Goal: Task Accomplishment & Management: Use online tool/utility

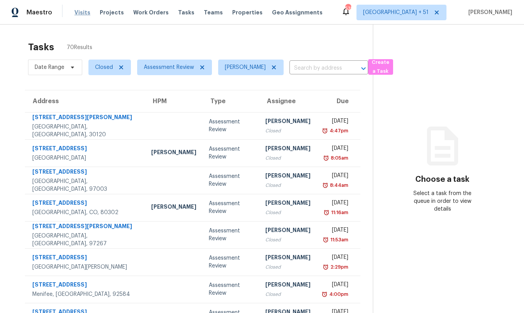
click at [85, 12] on span "Visits" at bounding box center [82, 13] width 16 height 8
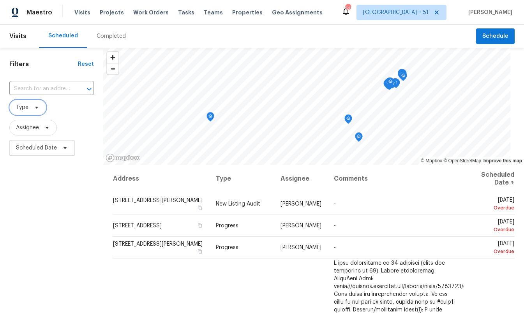
click at [24, 106] on span "Type" at bounding box center [22, 108] width 12 height 8
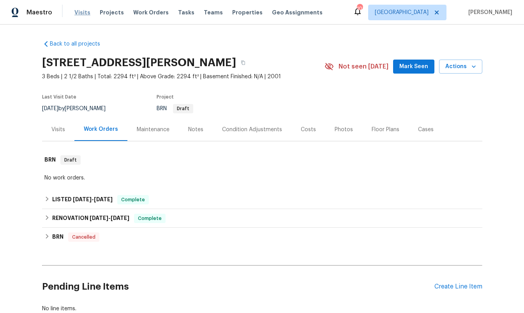
click at [83, 12] on span "Visits" at bounding box center [82, 13] width 16 height 8
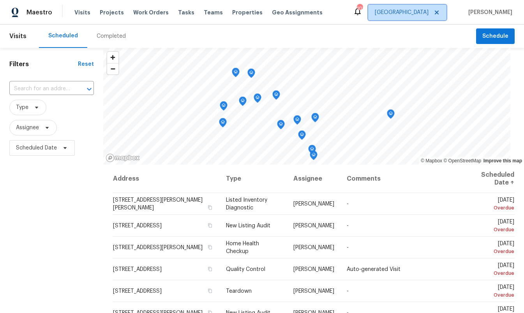
click at [428, 19] on span "[GEOGRAPHIC_DATA]" at bounding box center [407, 13] width 78 height 16
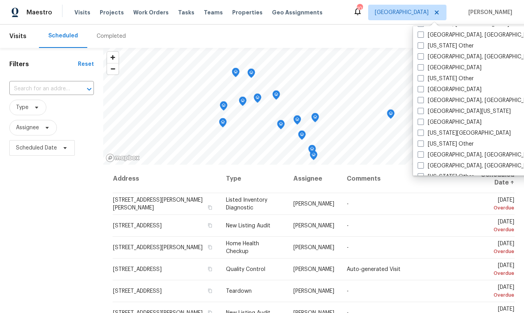
scroll to position [257, 0]
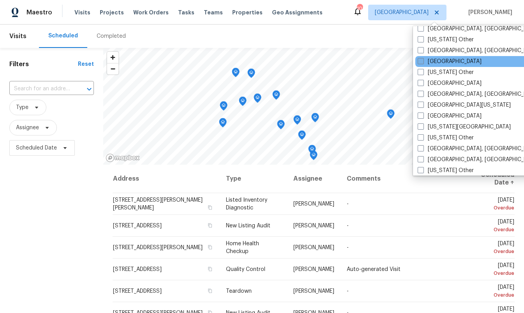
click at [424, 62] on label "[GEOGRAPHIC_DATA]" at bounding box center [450, 62] width 64 height 8
click at [423, 62] on input "[GEOGRAPHIC_DATA]" at bounding box center [420, 60] width 5 height 5
checkbox input "true"
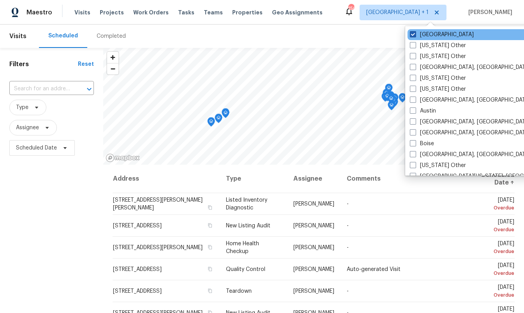
click at [425, 35] on label "[GEOGRAPHIC_DATA]" at bounding box center [442, 35] width 64 height 8
click at [415, 35] on input "[GEOGRAPHIC_DATA]" at bounding box center [412, 33] width 5 height 5
checkbox input "false"
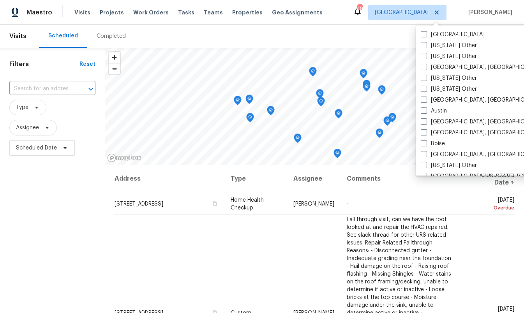
click at [279, 42] on div "Scheduled Completed" at bounding box center [257, 36] width 437 height 23
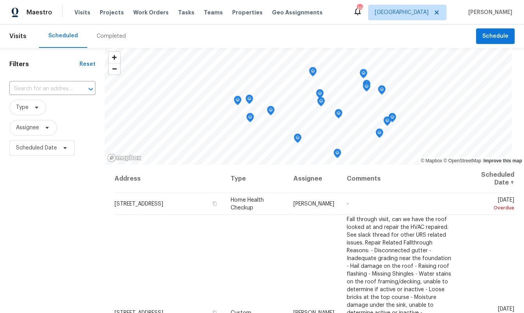
click at [106, 40] on div "Completed" at bounding box center [111, 36] width 48 height 23
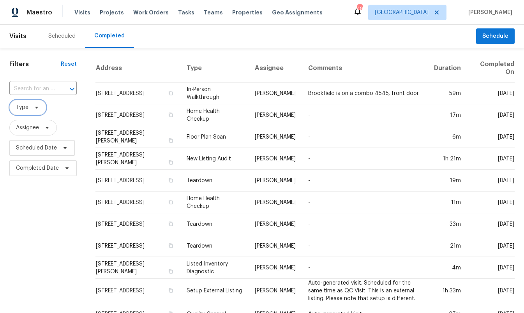
click at [32, 111] on span "Type" at bounding box center [27, 108] width 37 height 16
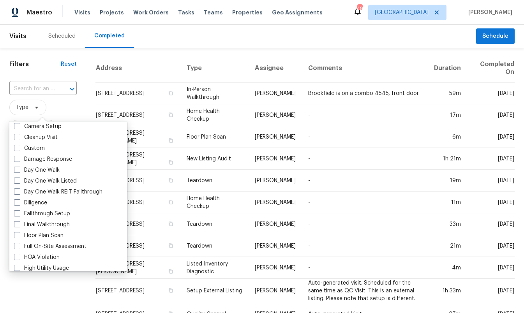
scroll to position [94, 0]
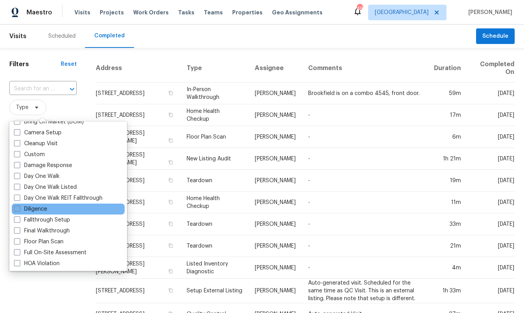
click at [44, 207] on label "Diligence" at bounding box center [30, 209] width 33 height 8
click at [19, 207] on input "Diligence" at bounding box center [16, 207] width 5 height 5
checkbox input "true"
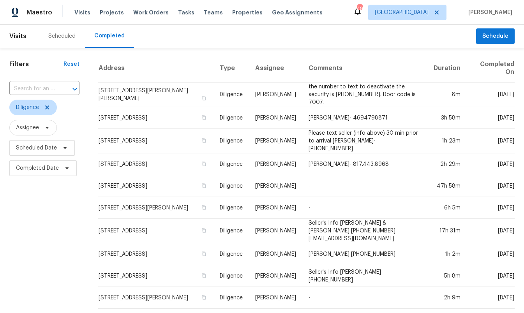
click at [97, 62] on div "Address Type Assignee Comments Duration Completed On [STREET_ADDRESS][PERSON_NA…" at bounding box center [306, 302] width 435 height 497
click at [23, 150] on span "Scheduled Date" at bounding box center [36, 148] width 41 height 8
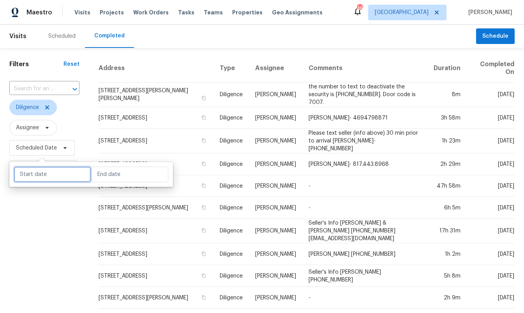
select select "9"
select select "2025"
select select "10"
select select "2025"
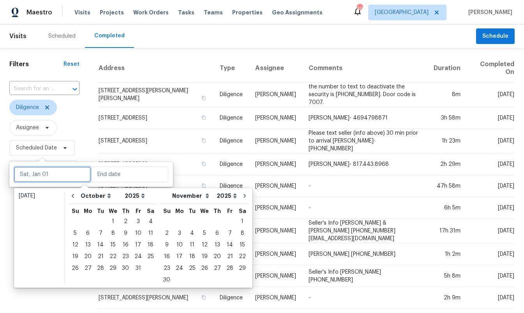
click at [28, 171] on input "text" at bounding box center [52, 175] width 77 height 16
click at [102, 231] on div "7" at bounding box center [100, 233] width 12 height 11
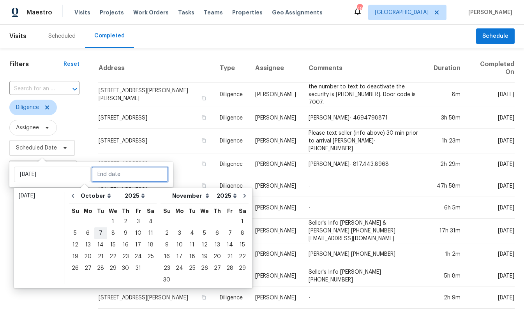
type input "[DATE]"
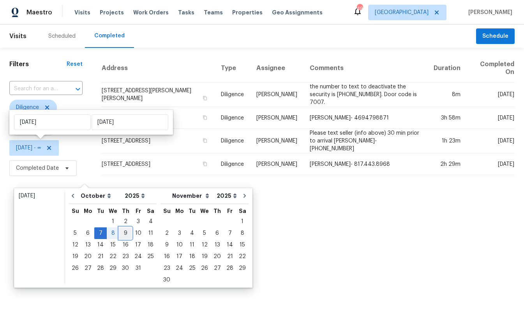
click at [124, 233] on div "9" at bounding box center [125, 233] width 12 height 11
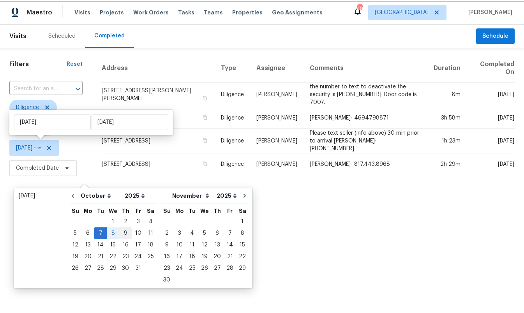
type input "[DATE]"
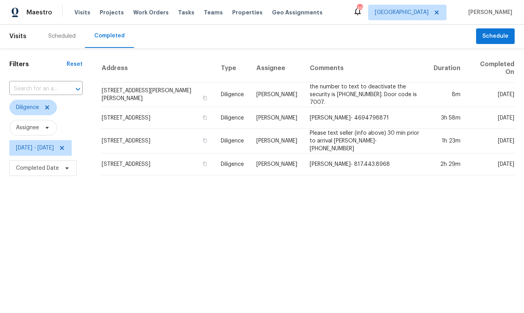
click at [156, 182] on html "Maestro Visits Projects Work Orders Tasks Teams Properties Geo Assignments 49 […" at bounding box center [262, 91] width 524 height 182
